Goal: Information Seeking & Learning: Learn about a topic

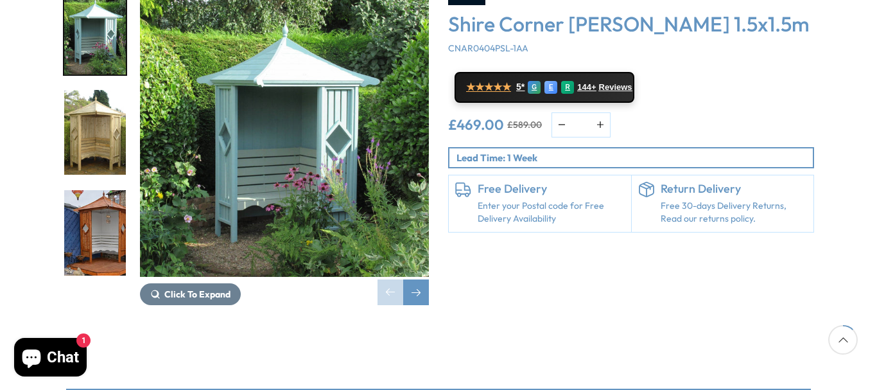
scroll to position [193, 0]
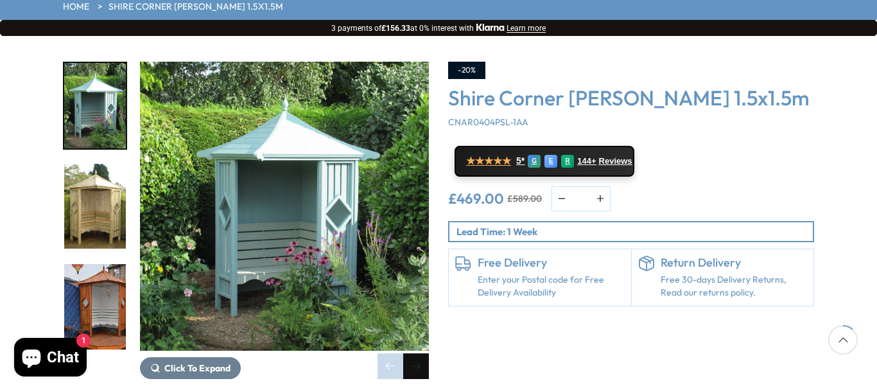
click at [410, 353] on div "Next slide" at bounding box center [416, 366] width 26 height 26
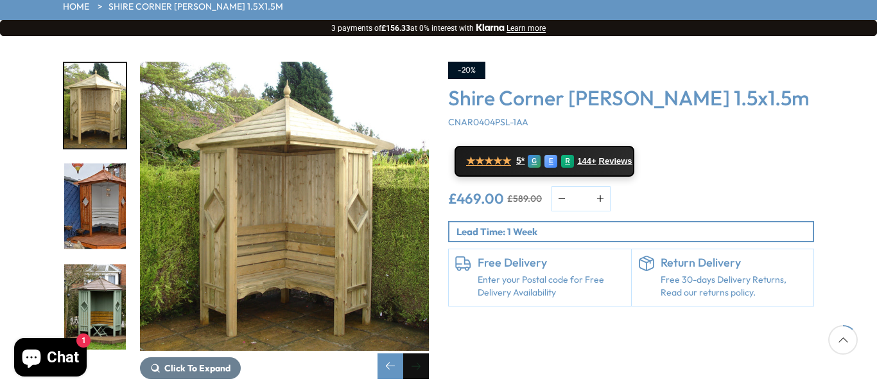
click at [410, 353] on div "Next slide" at bounding box center [416, 366] width 26 height 26
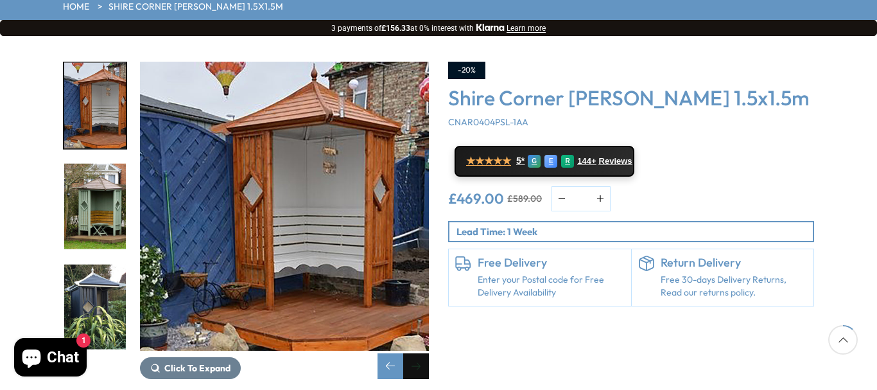
click at [410, 353] on div "Next slide" at bounding box center [416, 366] width 26 height 26
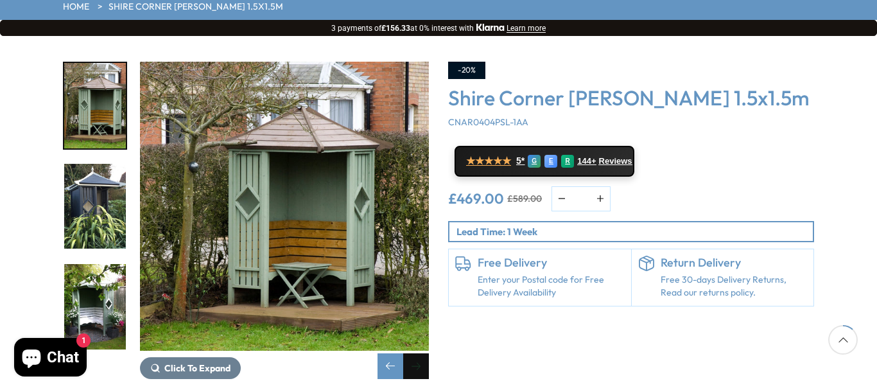
click at [410, 353] on div "Next slide" at bounding box center [416, 366] width 26 height 26
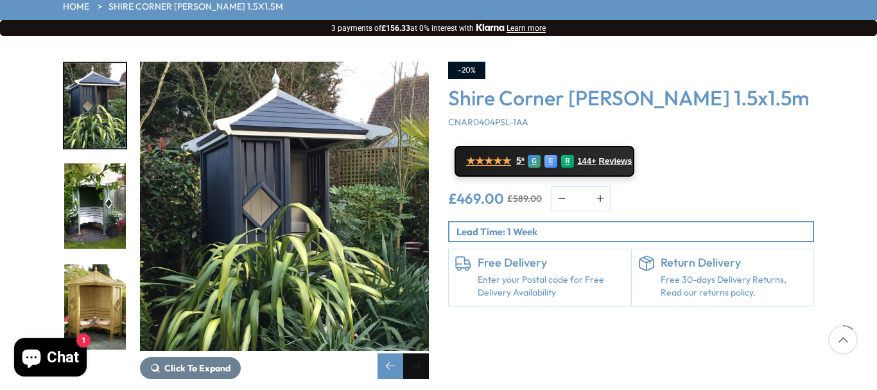
click at [414, 353] on div "Next slide" at bounding box center [416, 366] width 26 height 26
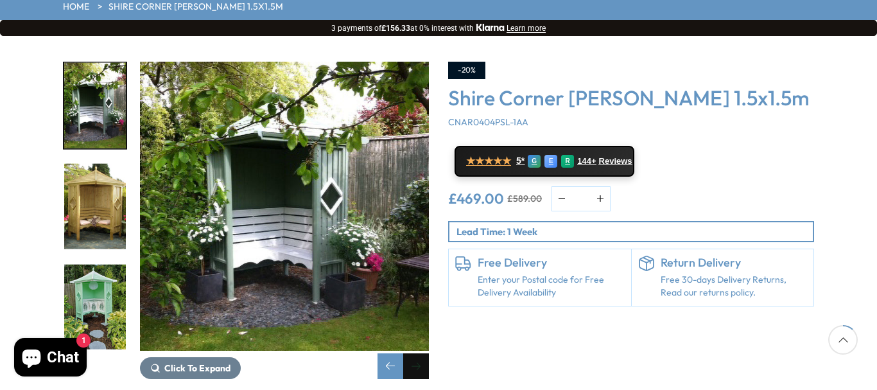
click at [414, 353] on div "Next slide" at bounding box center [416, 366] width 26 height 26
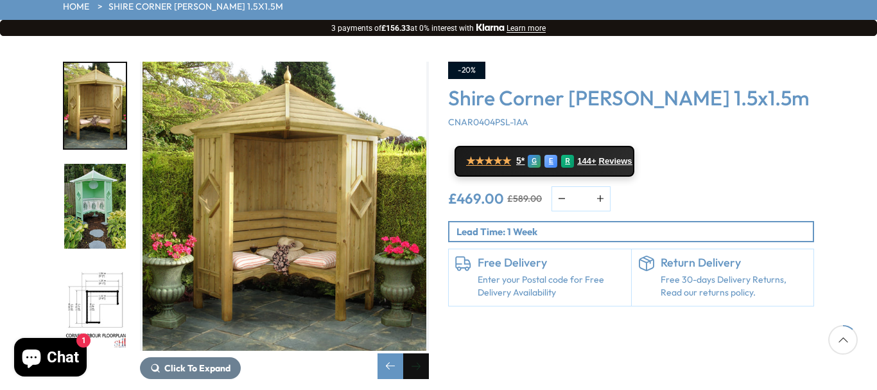
click at [421, 353] on div "Next slide" at bounding box center [416, 366] width 26 height 26
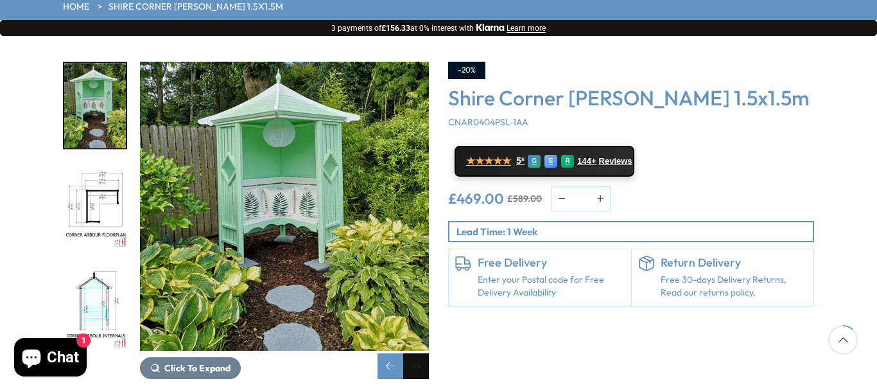
click at [421, 353] on div "Next slide" at bounding box center [416, 366] width 26 height 26
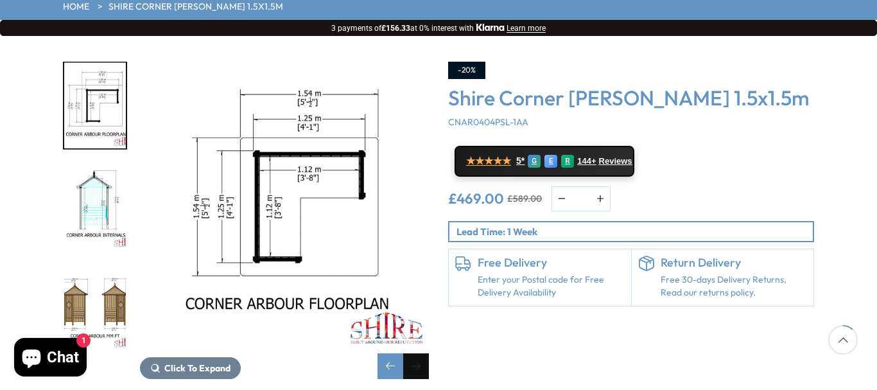
click at [421, 353] on div "Next slide" at bounding box center [416, 366] width 26 height 26
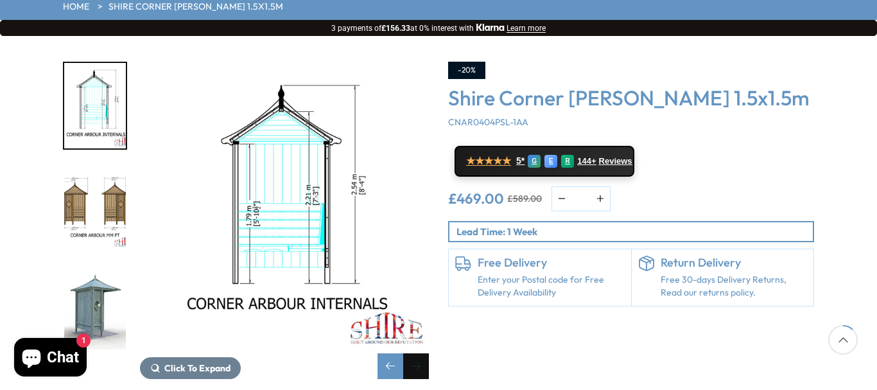
click at [421, 353] on div "Next slide" at bounding box center [416, 366] width 26 height 26
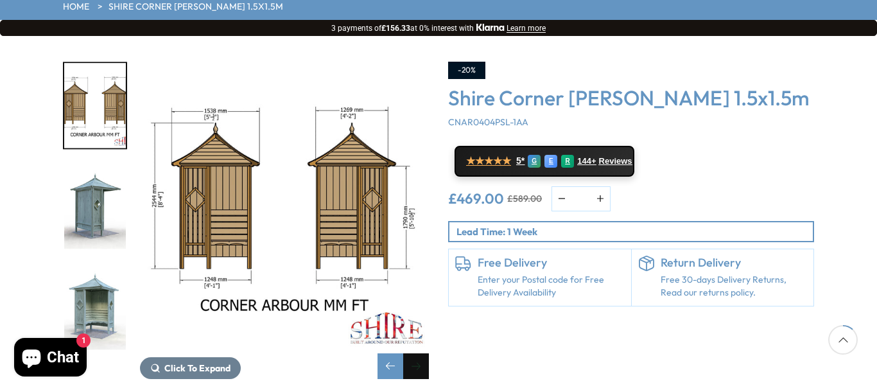
click at [421, 353] on div "Next slide" at bounding box center [416, 366] width 26 height 26
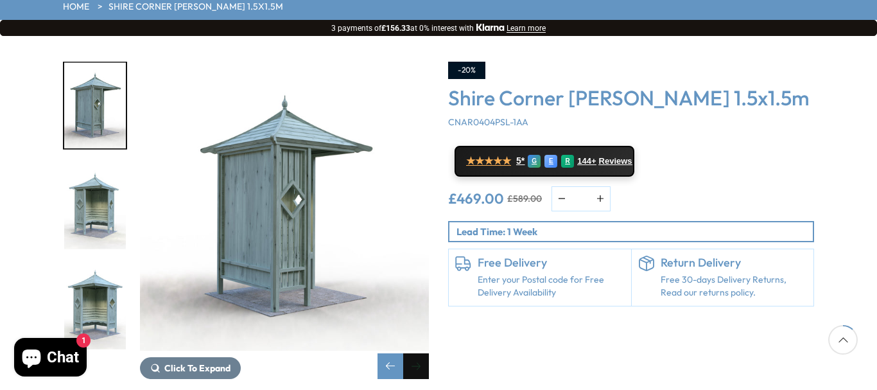
click at [421, 353] on div "Next slide" at bounding box center [416, 366] width 26 height 26
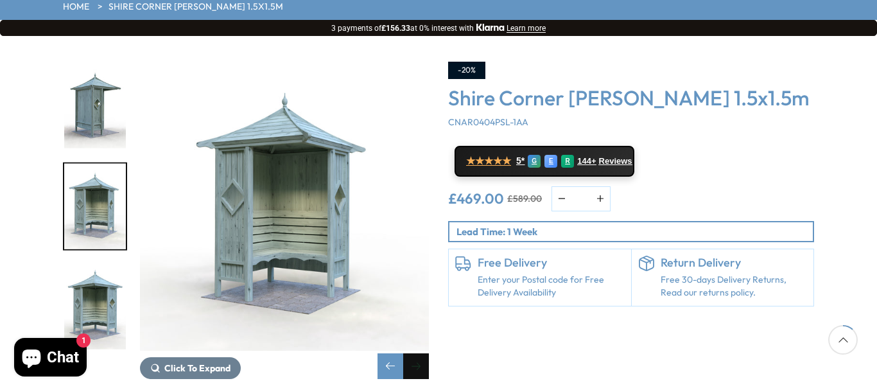
click at [421, 353] on div "Next slide" at bounding box center [416, 366] width 26 height 26
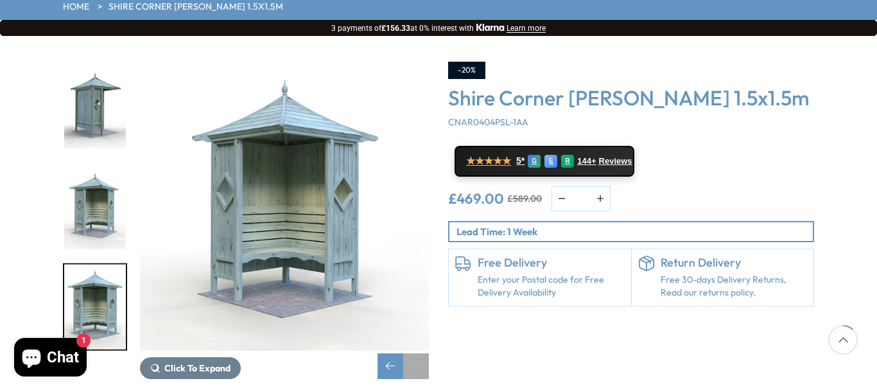
click at [421, 353] on div "Next slide" at bounding box center [416, 366] width 26 height 26
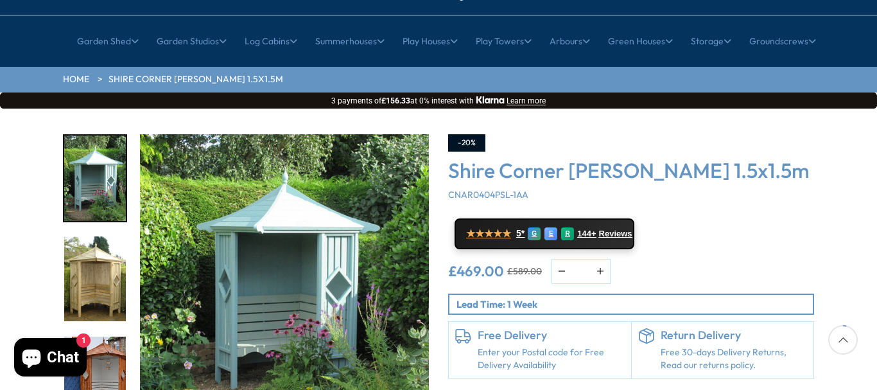
scroll to position [193, 0]
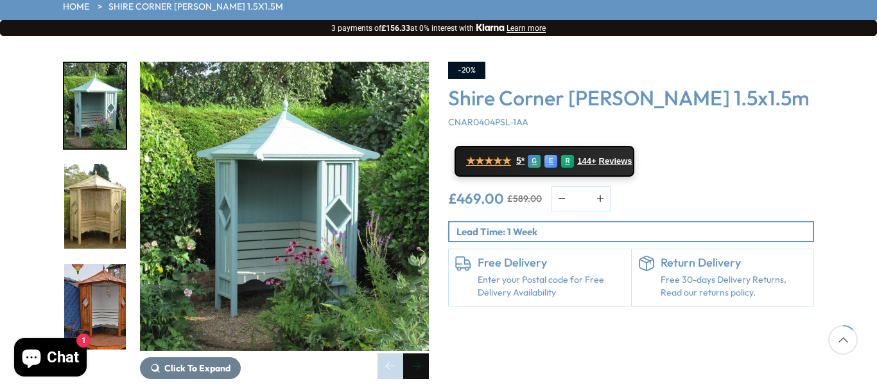
click at [415, 353] on div "Next slide" at bounding box center [416, 366] width 26 height 26
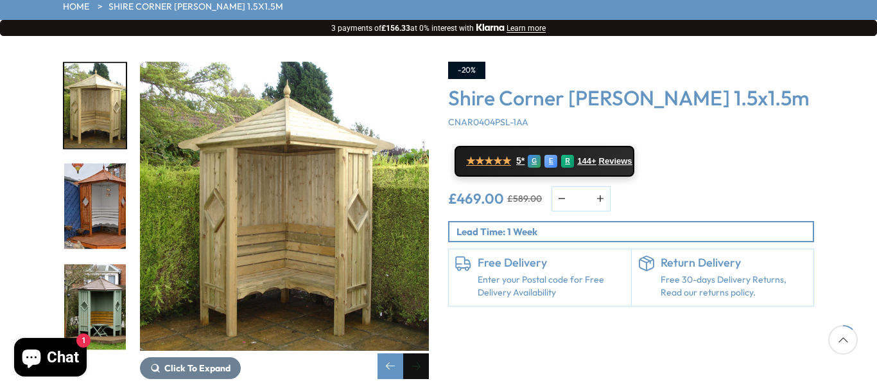
click at [415, 353] on div "Next slide" at bounding box center [416, 366] width 26 height 26
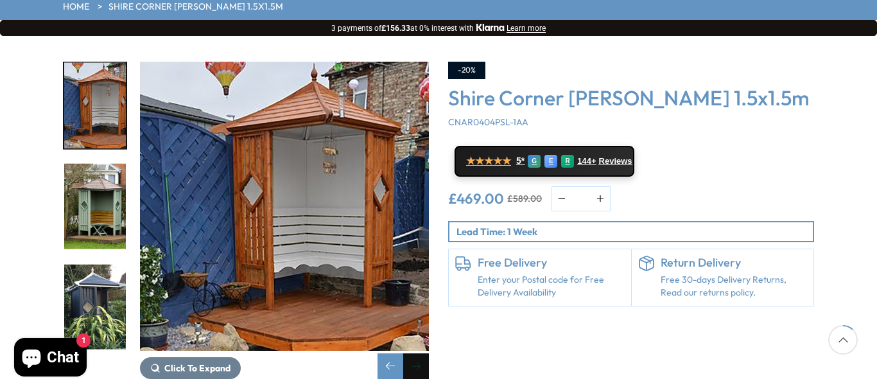
click at [415, 353] on div "Next slide" at bounding box center [416, 366] width 26 height 26
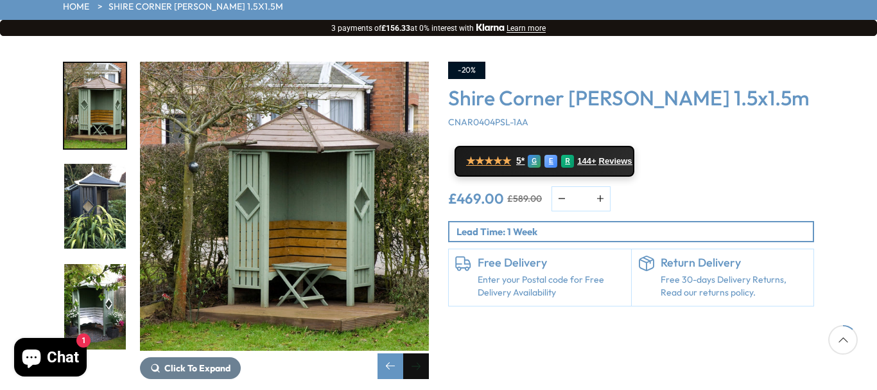
click at [415, 353] on div "Next slide" at bounding box center [416, 366] width 26 height 26
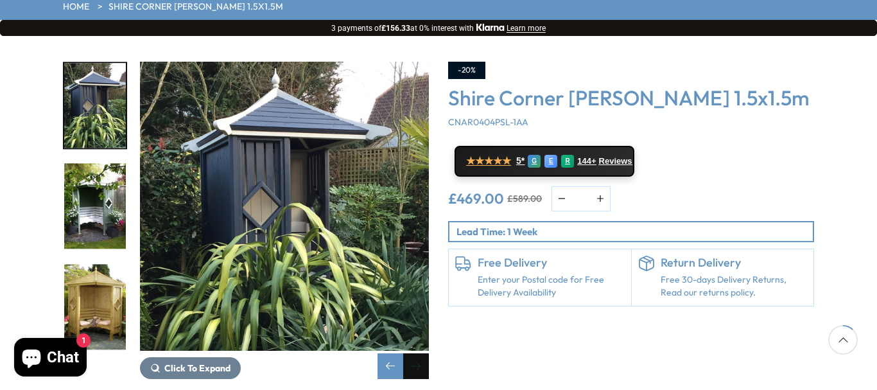
click at [415, 353] on div "Next slide" at bounding box center [416, 366] width 26 height 26
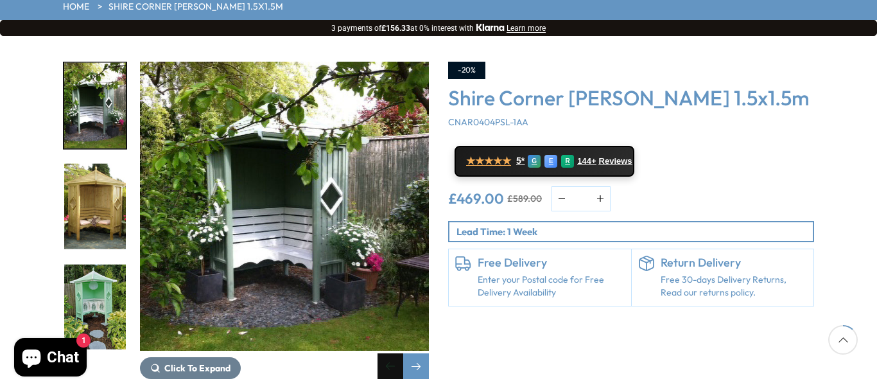
click at [384, 353] on div "Previous slide" at bounding box center [391, 366] width 26 height 26
